Goal: Information Seeking & Learning: Understand process/instructions

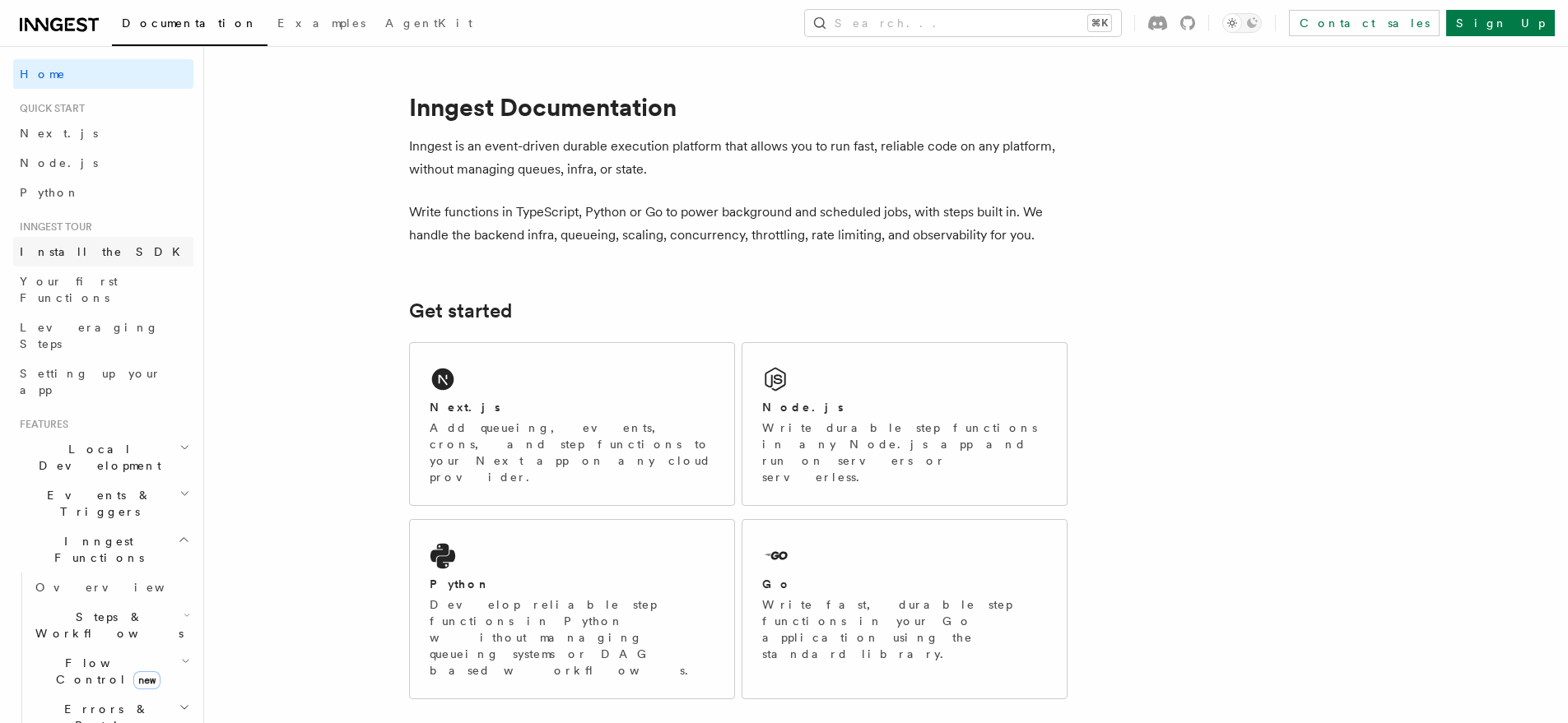
click at [127, 254] on link "Install the SDK" at bounding box center [103, 251] width 180 height 30
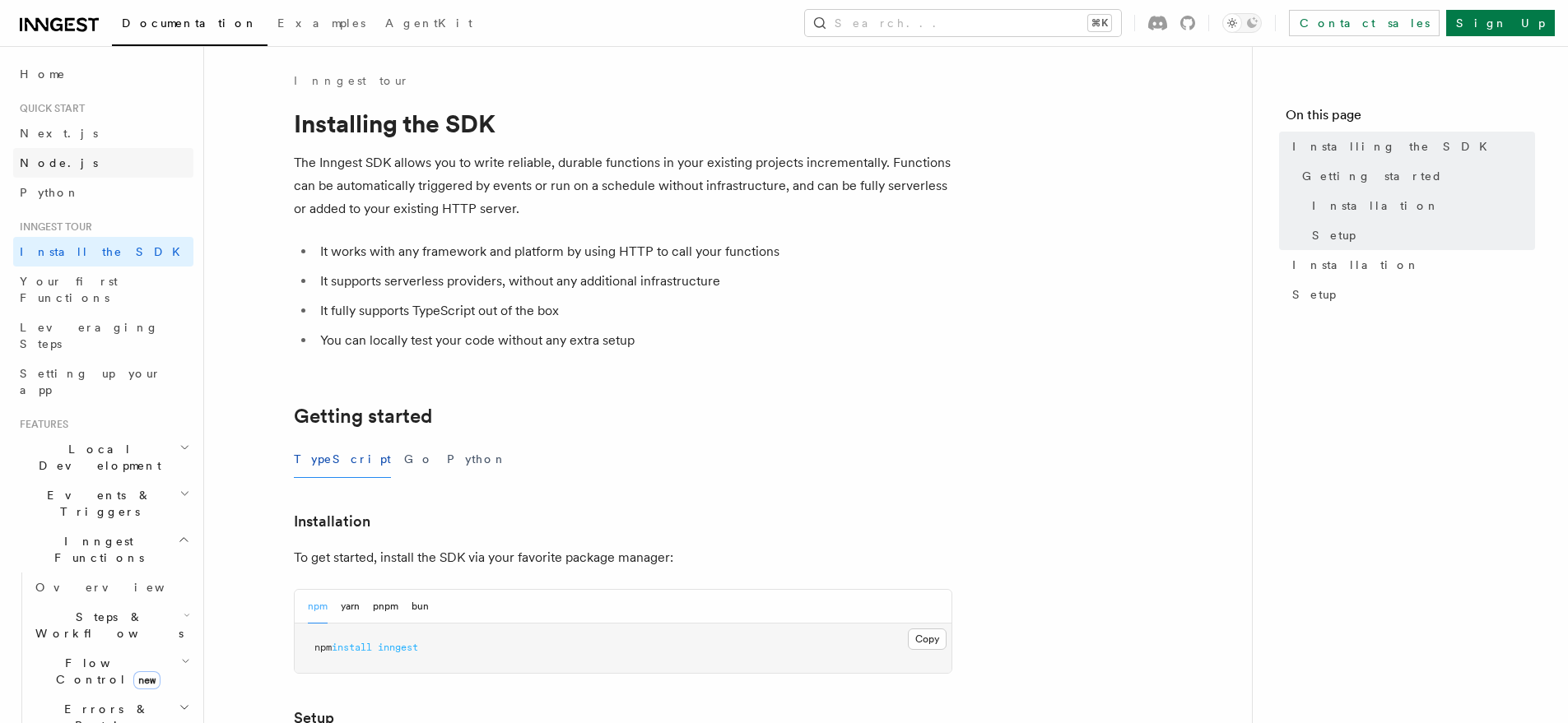
click at [64, 166] on link "Node.js" at bounding box center [103, 162] width 180 height 30
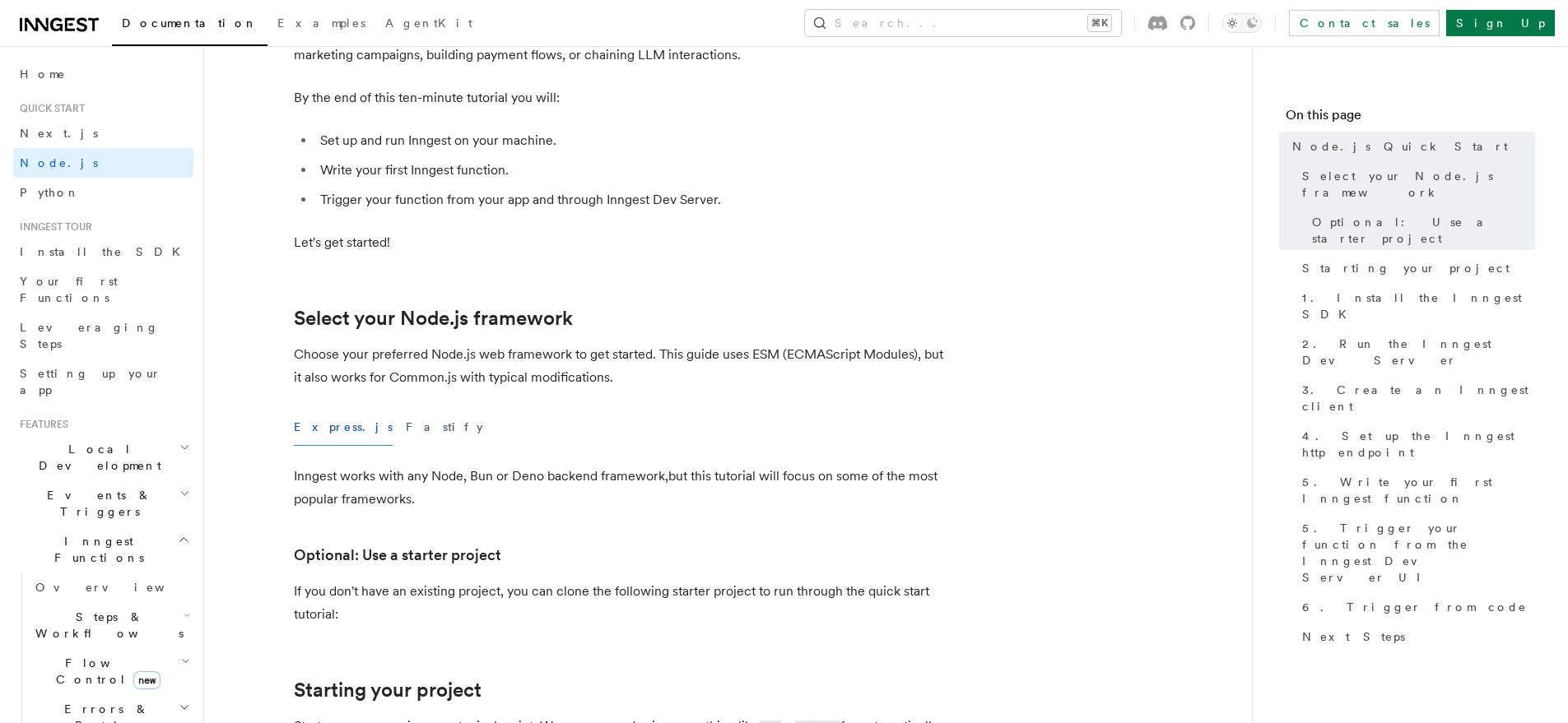
scroll to position [162, 0]
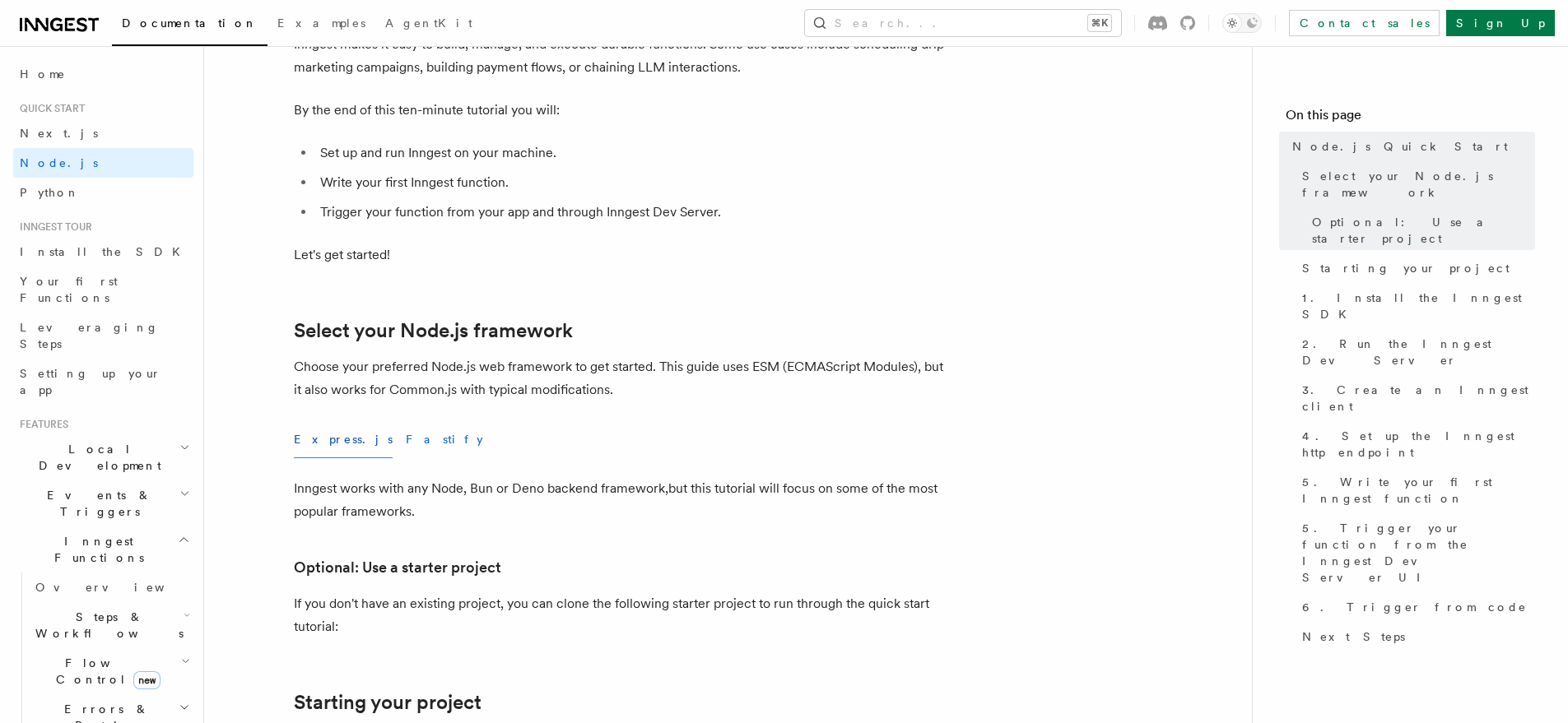
click at [406, 430] on button "Fastify" at bounding box center [445, 439] width 77 height 37
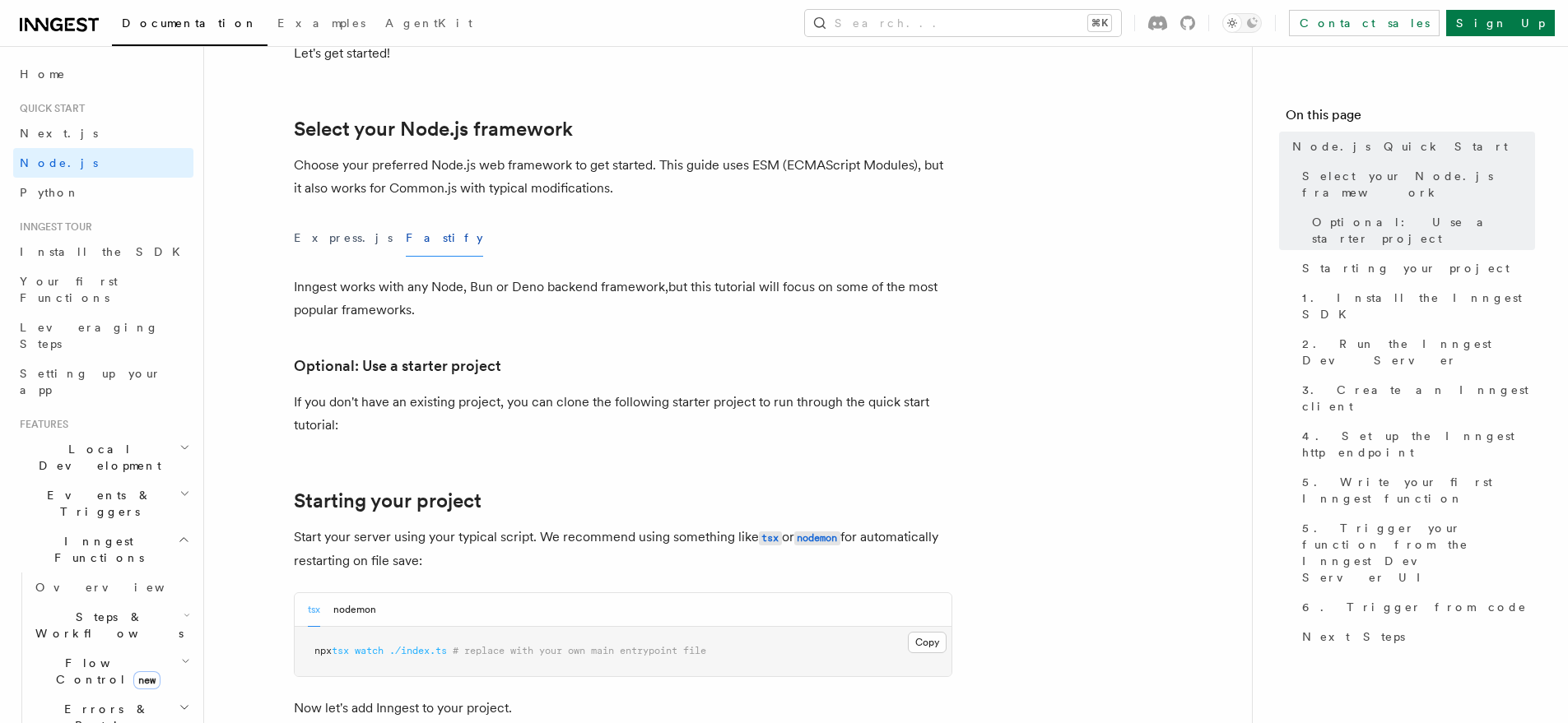
scroll to position [362, 0]
click at [333, 241] on button "Express.js" at bounding box center [344, 238] width 99 height 37
click at [406, 244] on button "Fastify" at bounding box center [445, 238] width 77 height 37
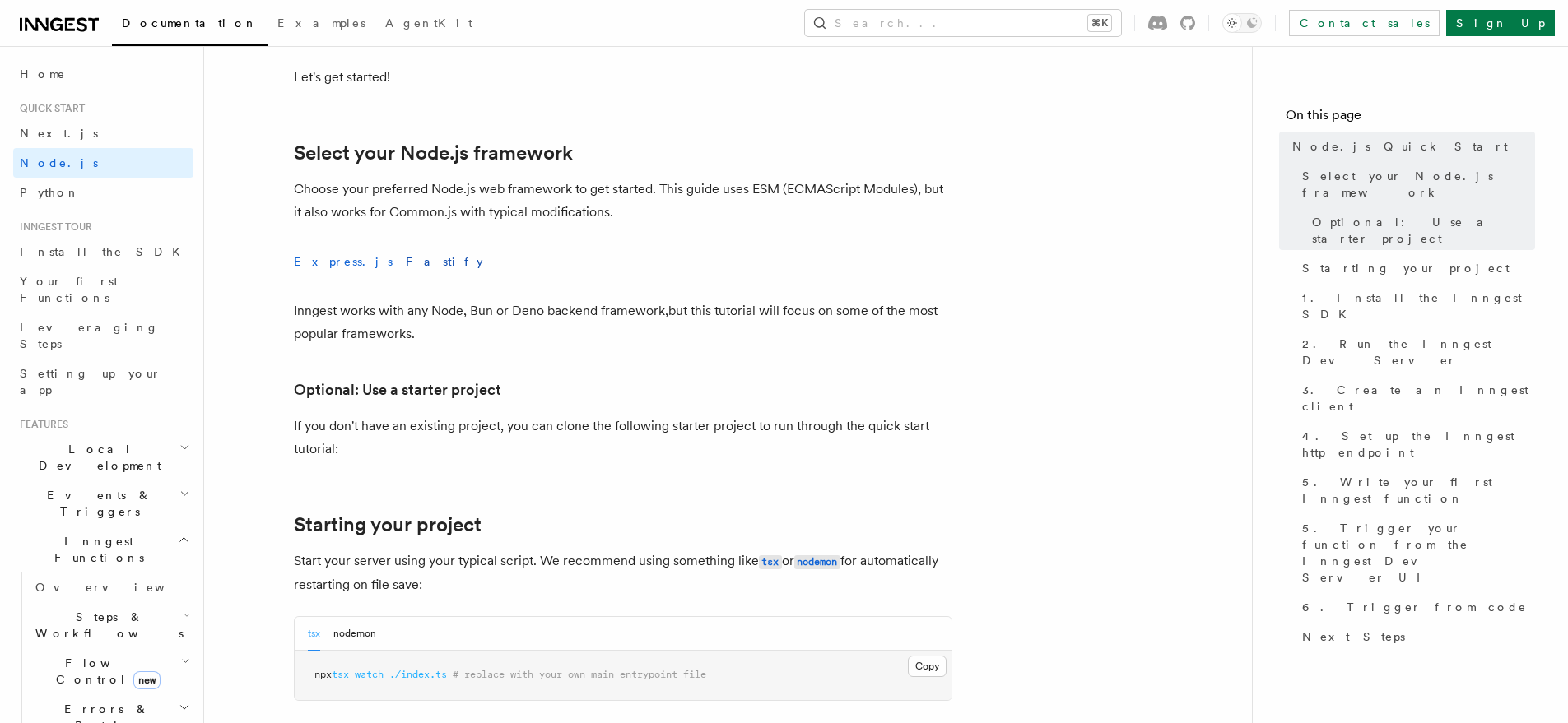
click at [307, 258] on button "Express.js" at bounding box center [344, 262] width 99 height 37
click at [406, 257] on button "Fastify" at bounding box center [445, 262] width 77 height 37
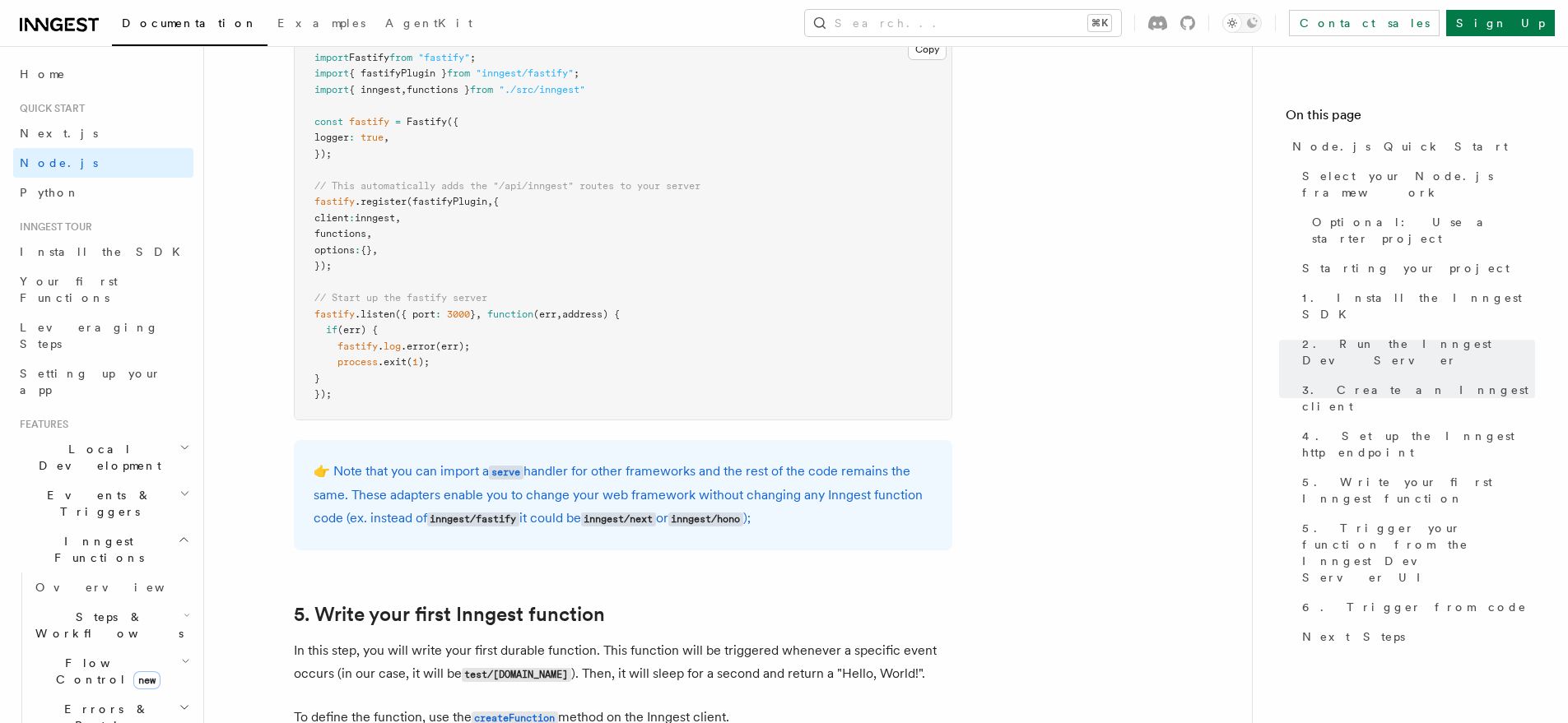
scroll to position [2669, 0]
click at [728, 385] on pre "import Fastify from "fastify" ; import { fastifyPlugin } from "inngest/fastify"…" at bounding box center [623, 226] width 657 height 385
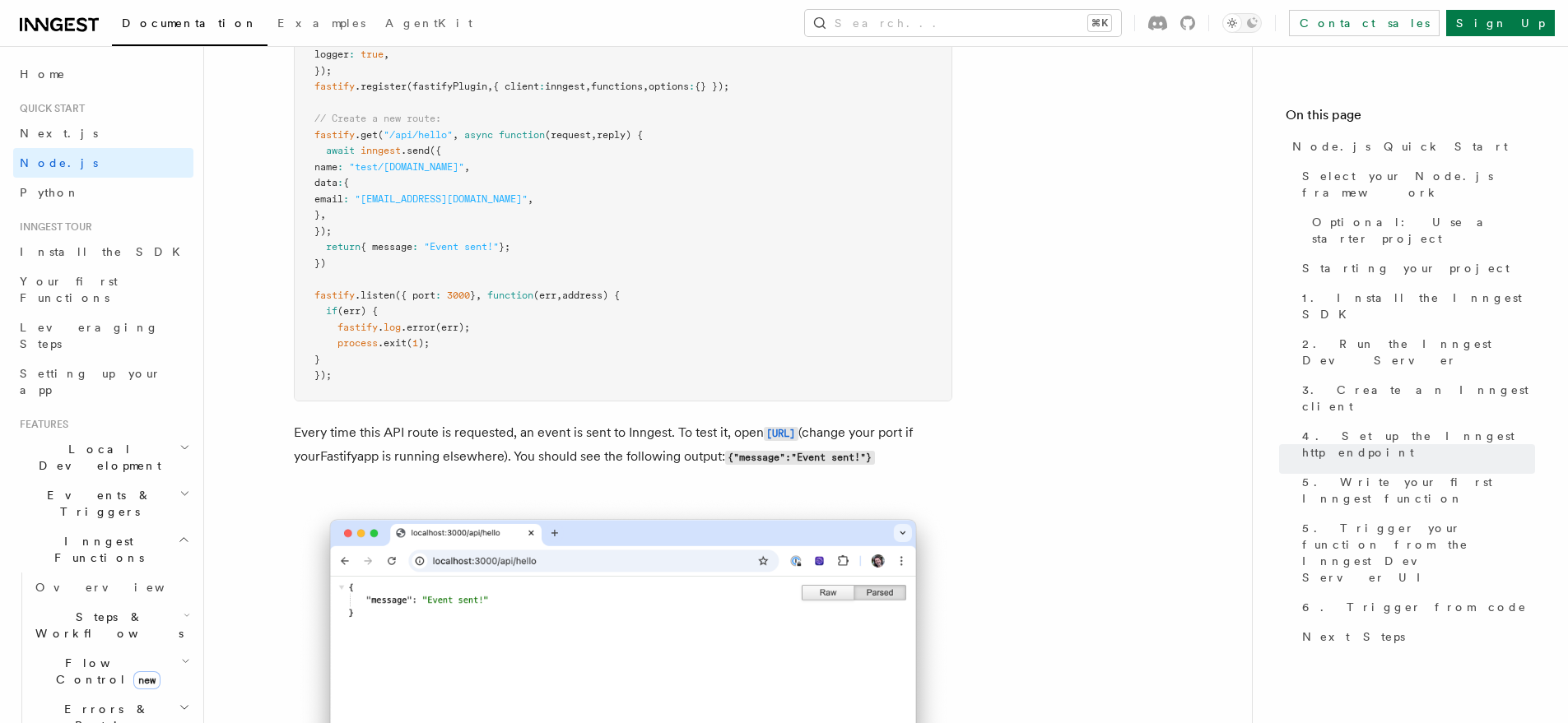
scroll to position [9304, 0]
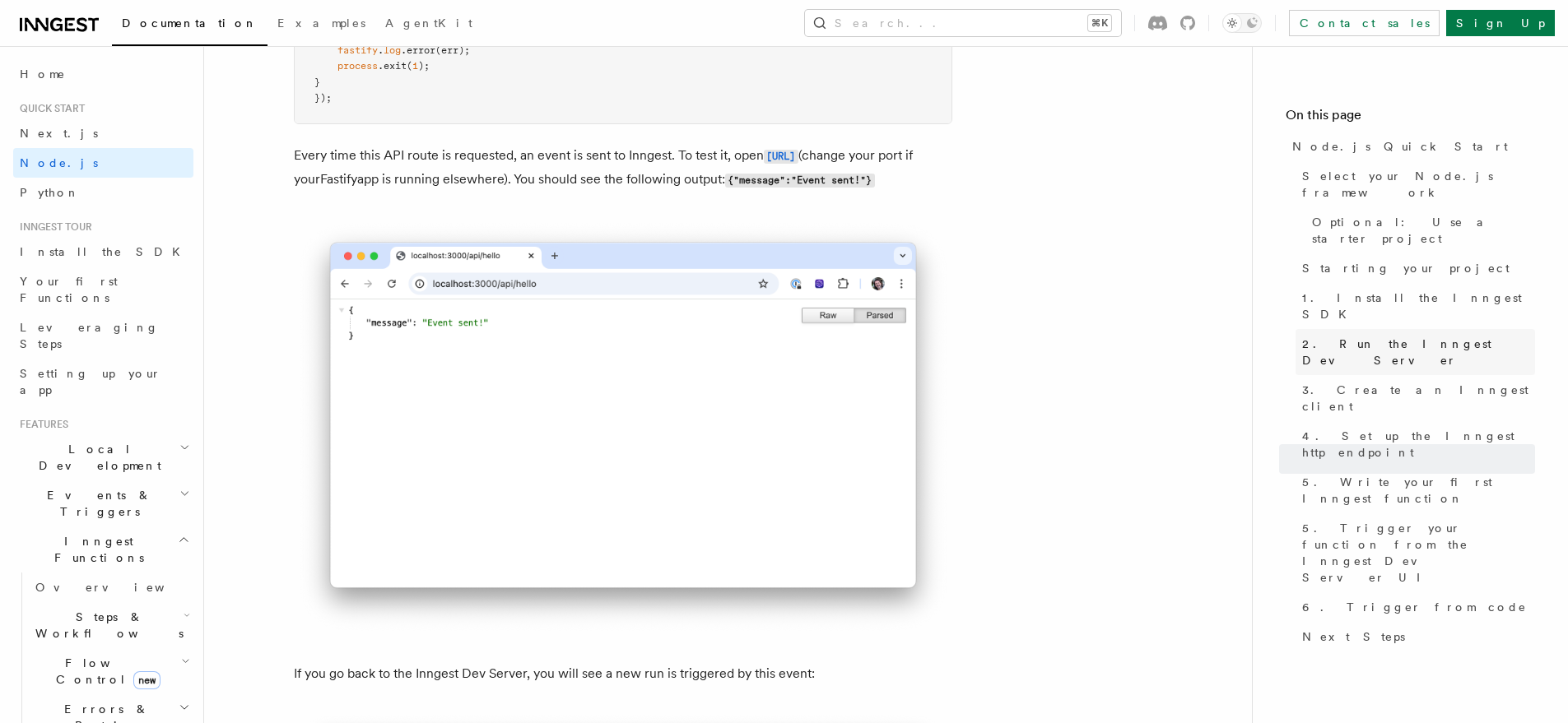
click at [1453, 336] on span "2. Run the Inngest Dev Server" at bounding box center [1418, 352] width 233 height 33
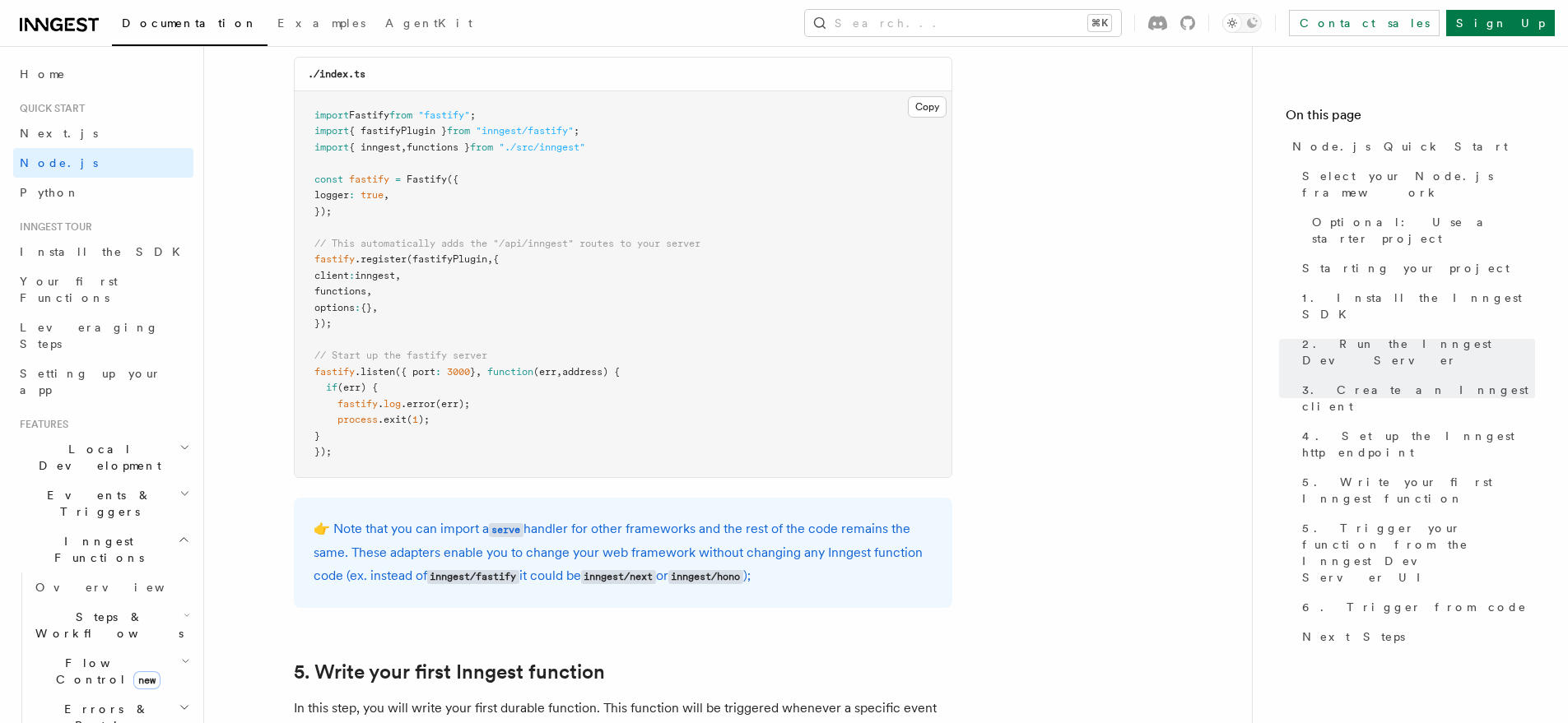
scroll to position [2571, 0]
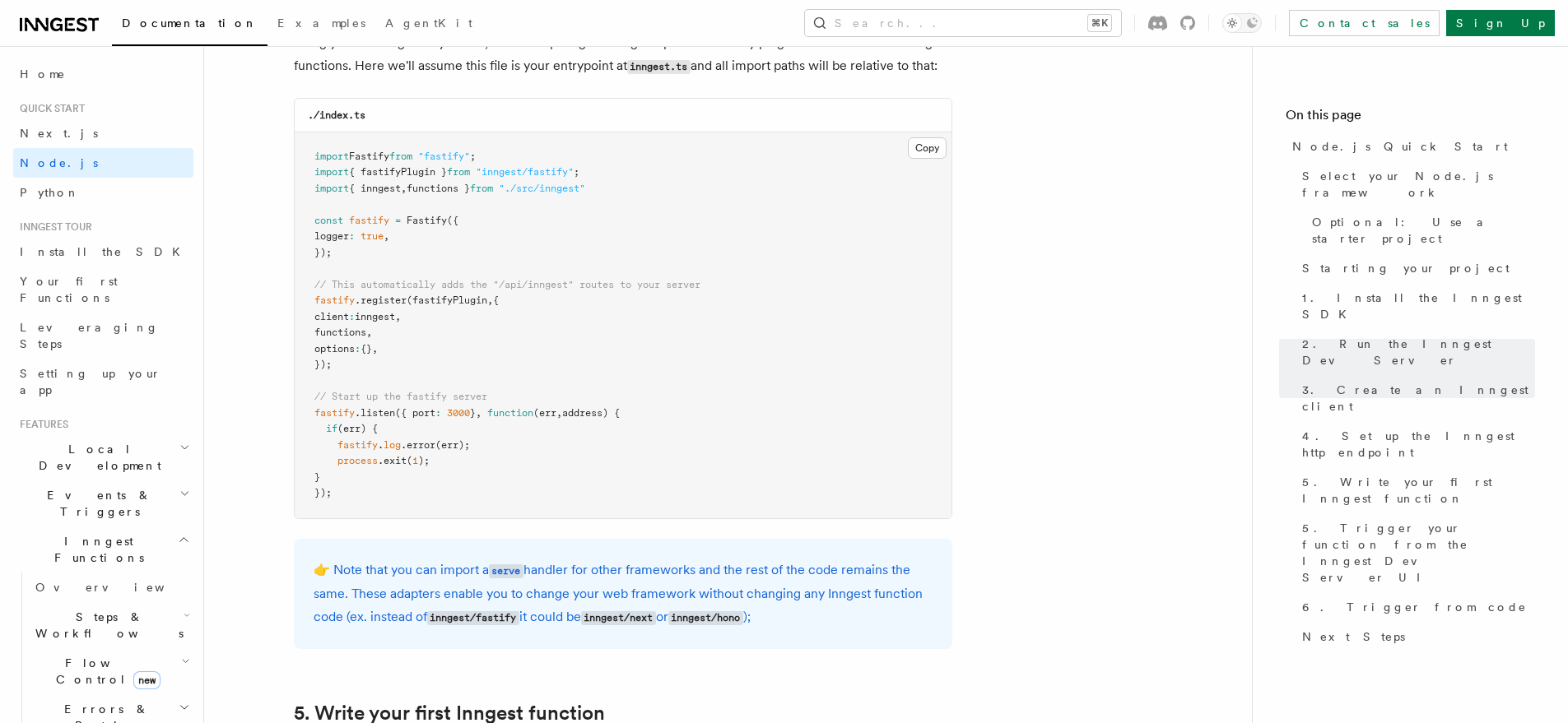
drag, startPoint x: 310, startPoint y: 298, endPoint x: 536, endPoint y: 297, distance: 226.0
click at [536, 297] on pre "import Fastify from "fastify" ; import { fastifyPlugin } from "inngest/fastify"…" at bounding box center [623, 325] width 657 height 385
copy span "fastify .register (fastifyPlugin , {"
click at [735, 341] on pre "import Fastify from "fastify" ; import { fastifyPlugin } from "inngest/fastify"…" at bounding box center [623, 325] width 657 height 385
drag, startPoint x: 498, startPoint y: 176, endPoint x: 587, endPoint y: 179, distance: 89.1
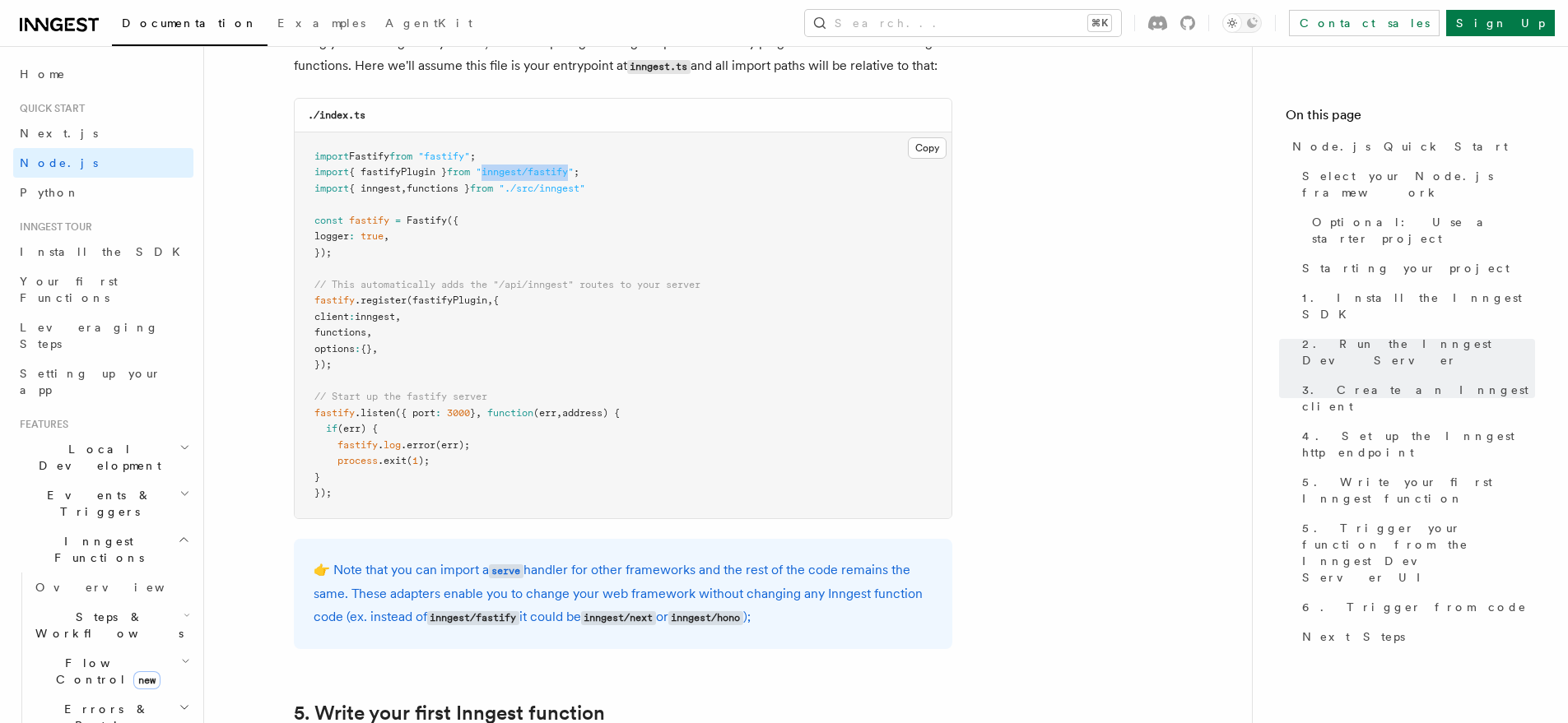
click at [574, 178] on span ""inngest/fastify"" at bounding box center [524, 171] width 98 height 11
copy span "inngest/fastify"
click at [709, 262] on pre "import Fastify from "fastify" ; import { fastifyPlugin } from "inngest/fastify"…" at bounding box center [623, 325] width 657 height 385
drag, startPoint x: 592, startPoint y: 168, endPoint x: 277, endPoint y: 175, distance: 315.1
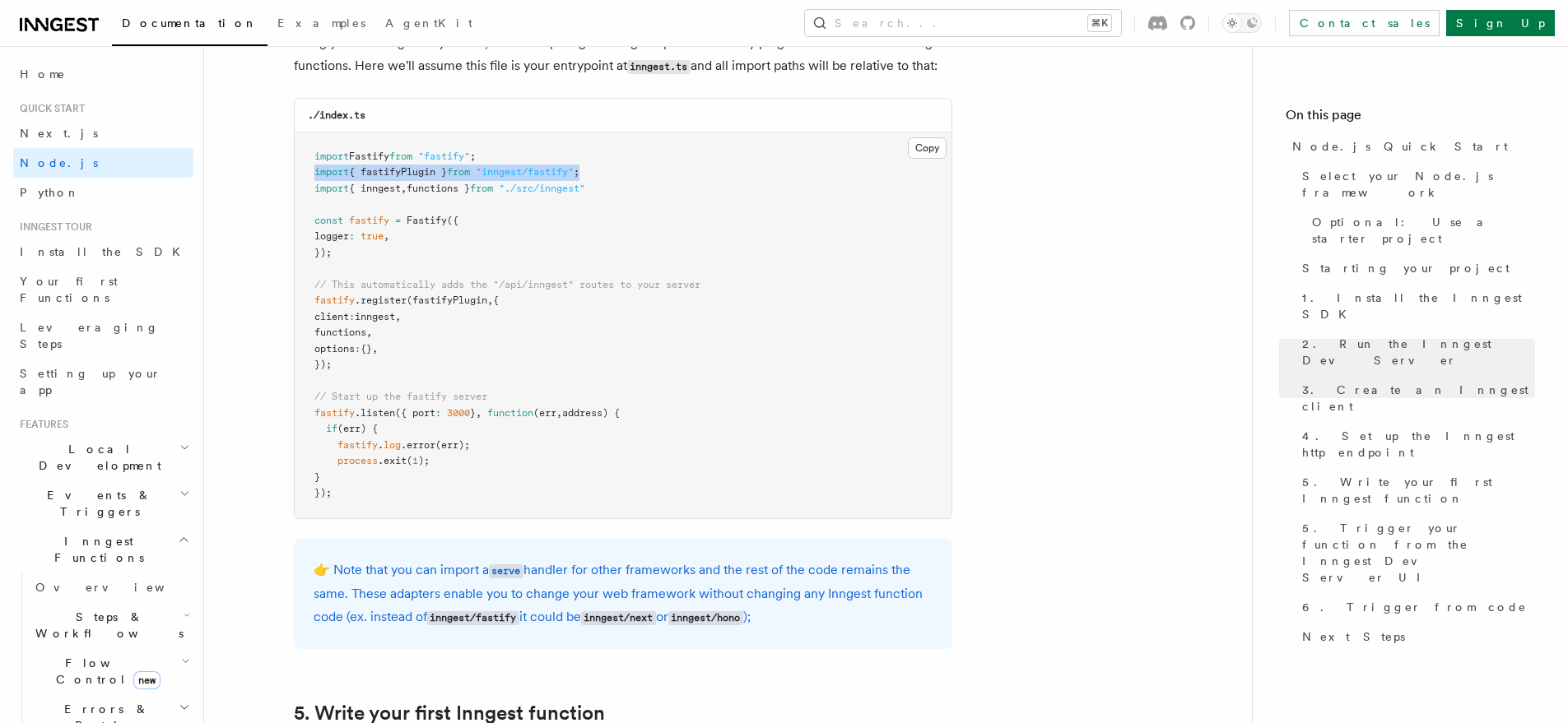
copy span "import { fastifyPlugin } from "inngest/fastify" ;"
click at [931, 153] on button "Copy Copied" at bounding box center [927, 148] width 38 height 21
